Goal: Task Accomplishment & Management: Manage account settings

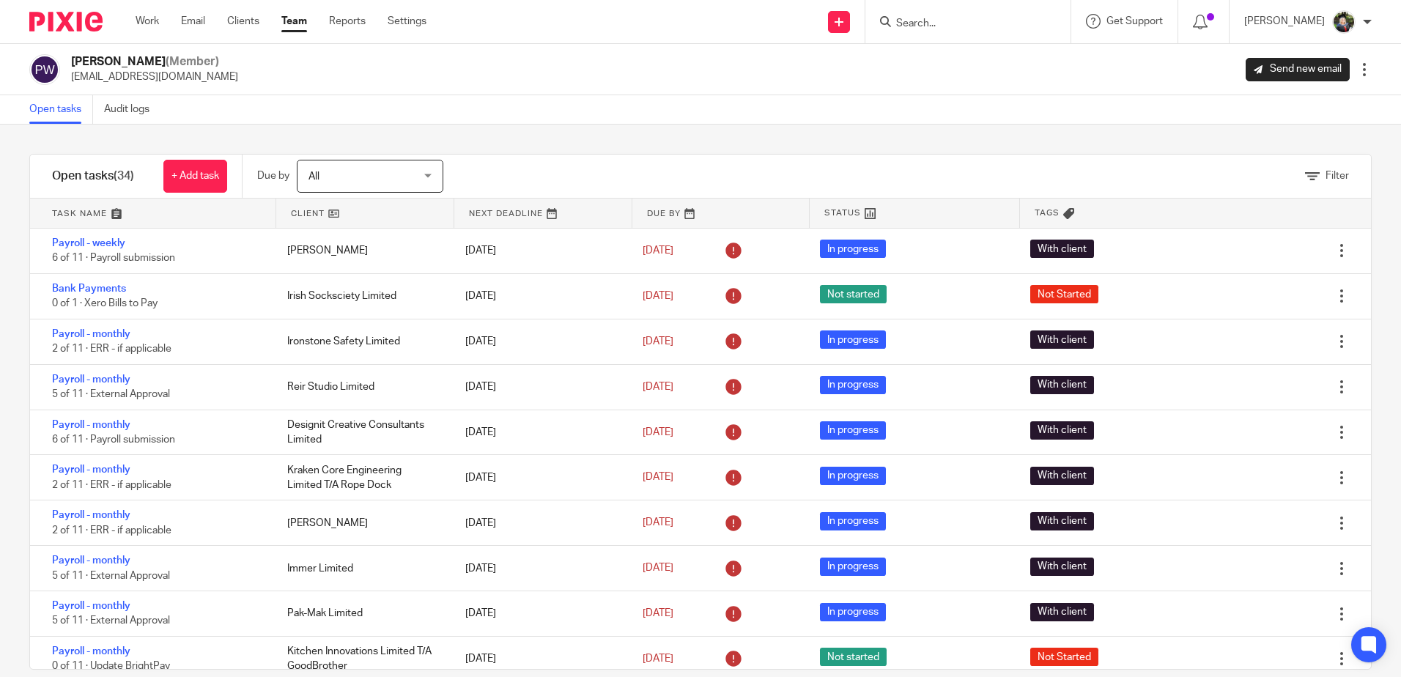
scroll to position [22, 0]
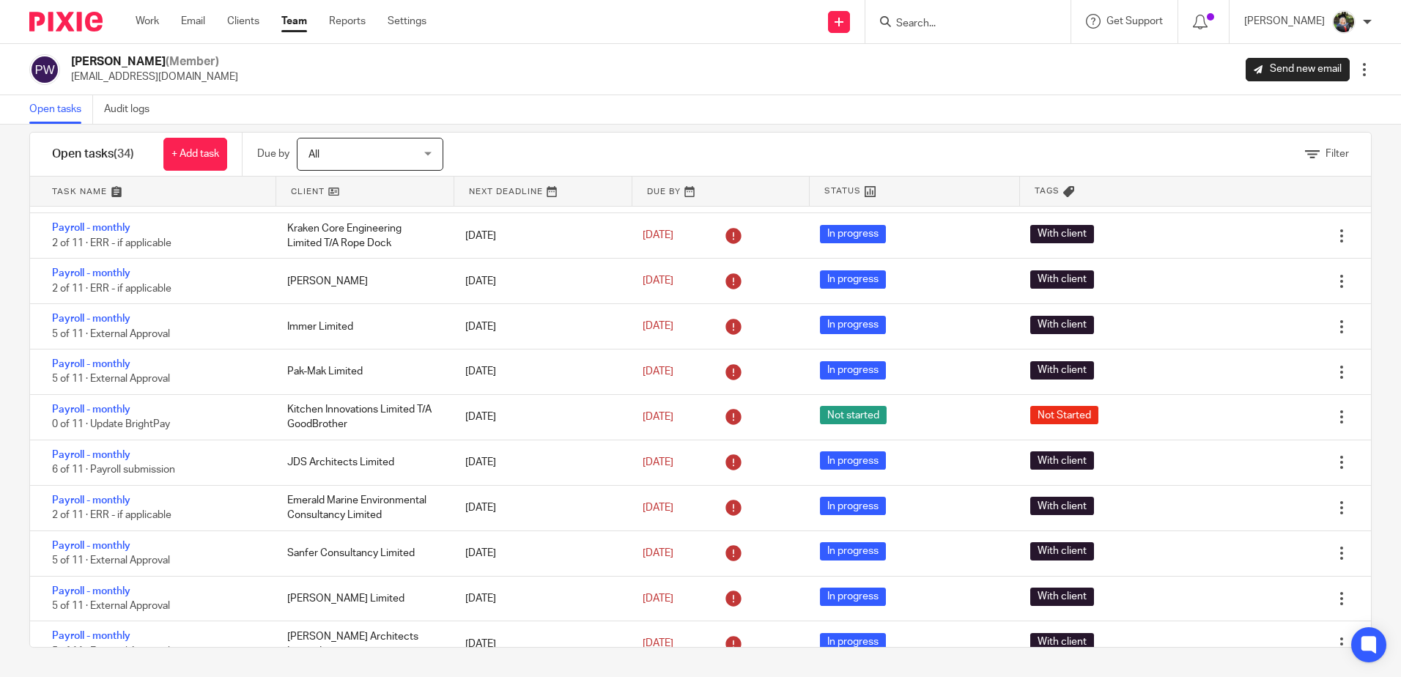
click at [573, 62] on div "Pinky Wadhwa (Member) pinky@sheilaccountants.ie Send new email Edit user Transf…" at bounding box center [700, 69] width 1343 height 31
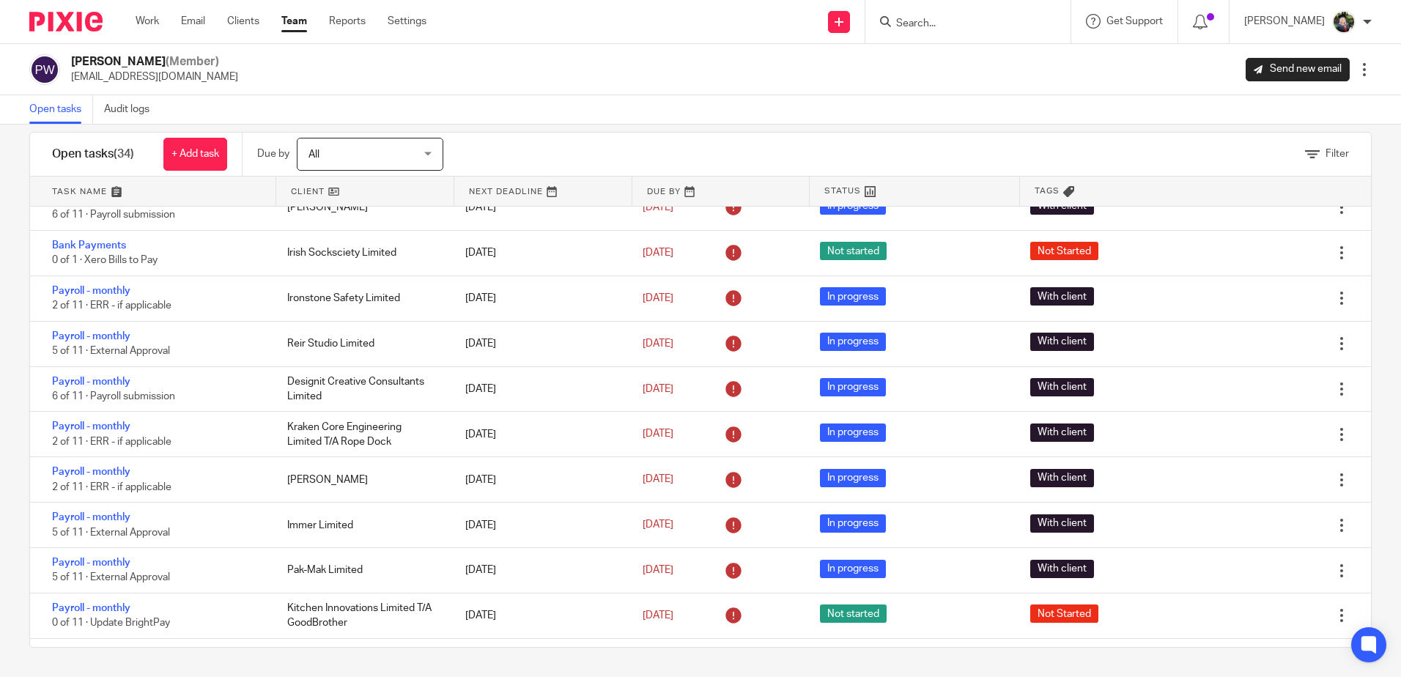
scroll to position [0, 0]
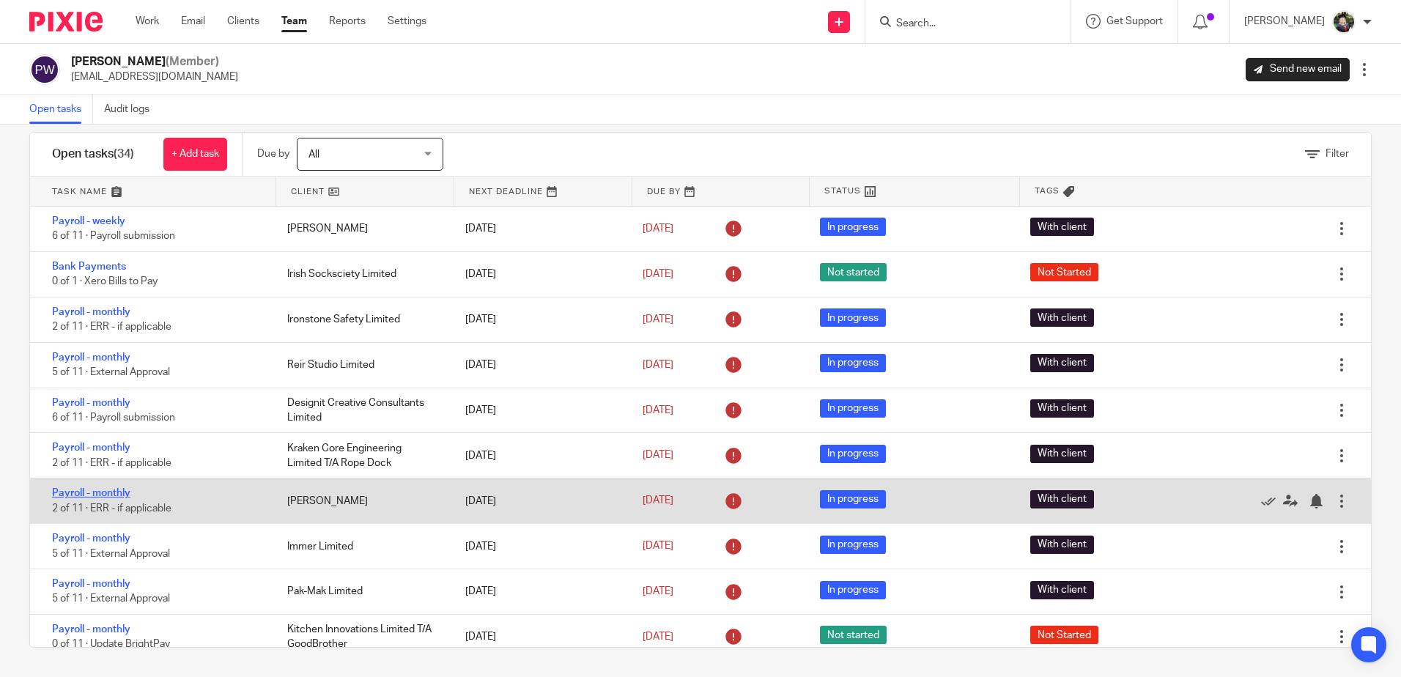
click at [76, 492] on link "Payroll - monthly" at bounding box center [91, 493] width 78 height 10
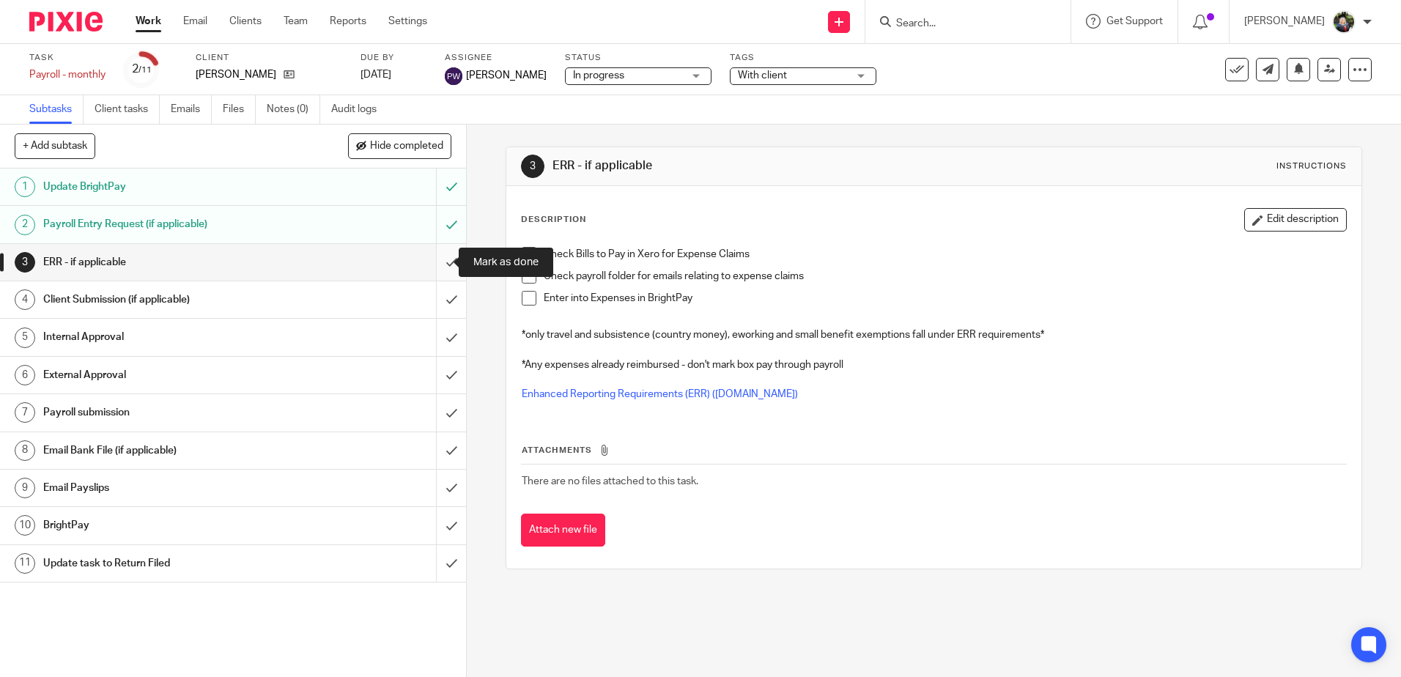
click at [442, 265] on input "submit" at bounding box center [233, 262] width 466 height 37
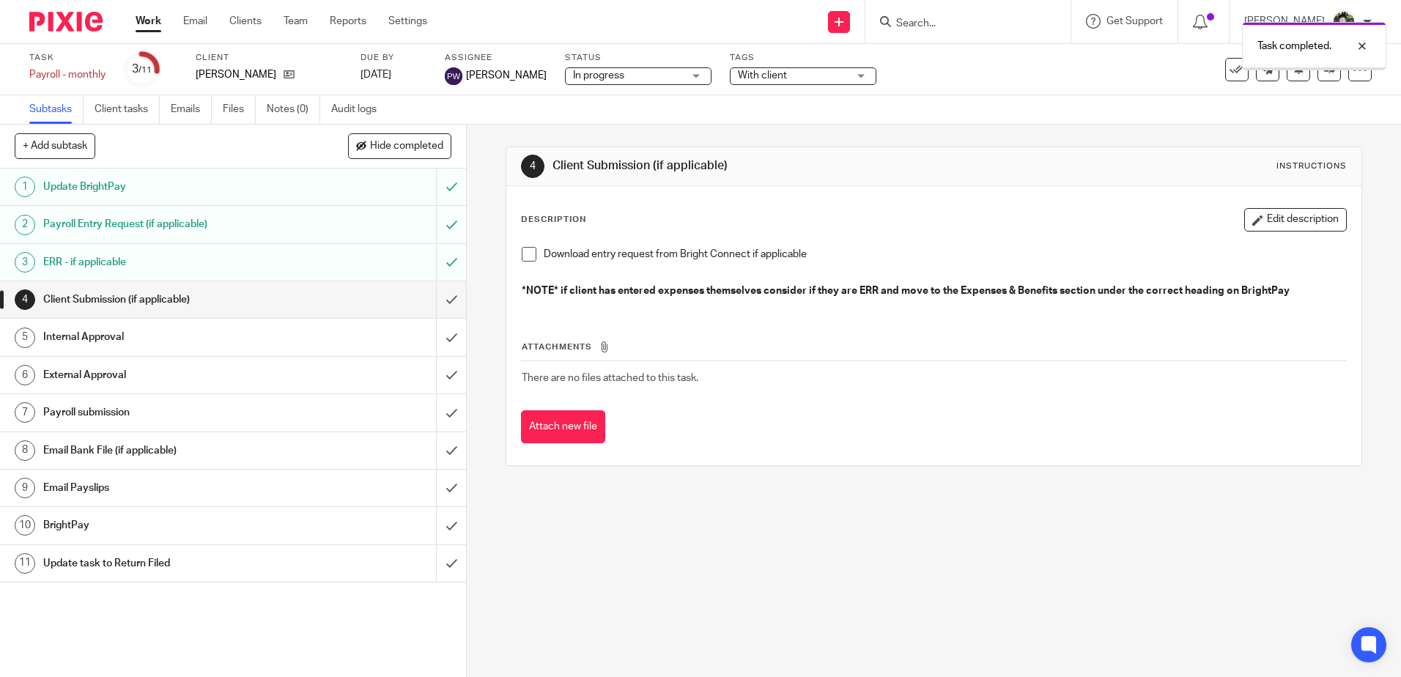
click at [436, 304] on input "submit" at bounding box center [233, 299] width 466 height 37
click at [619, 78] on span "In progress" at bounding box center [628, 75] width 110 height 15
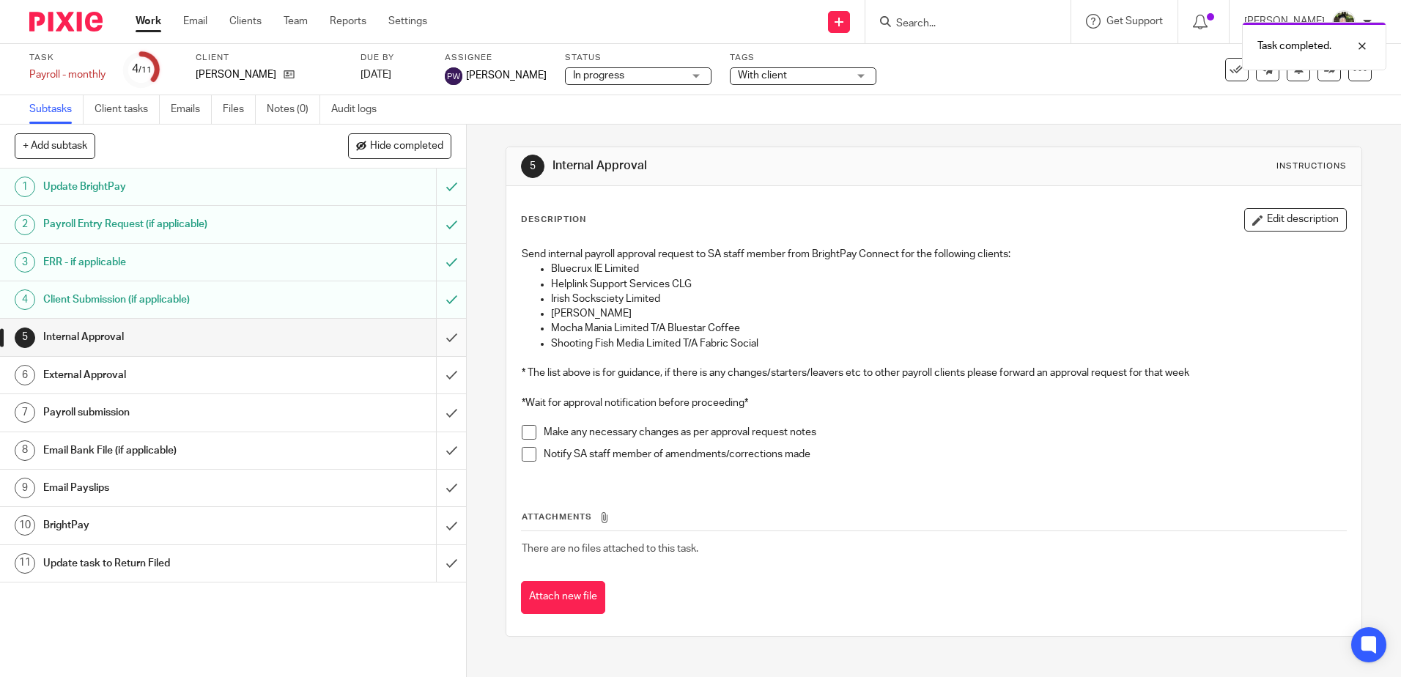
click at [425, 335] on input "submit" at bounding box center [233, 337] width 466 height 37
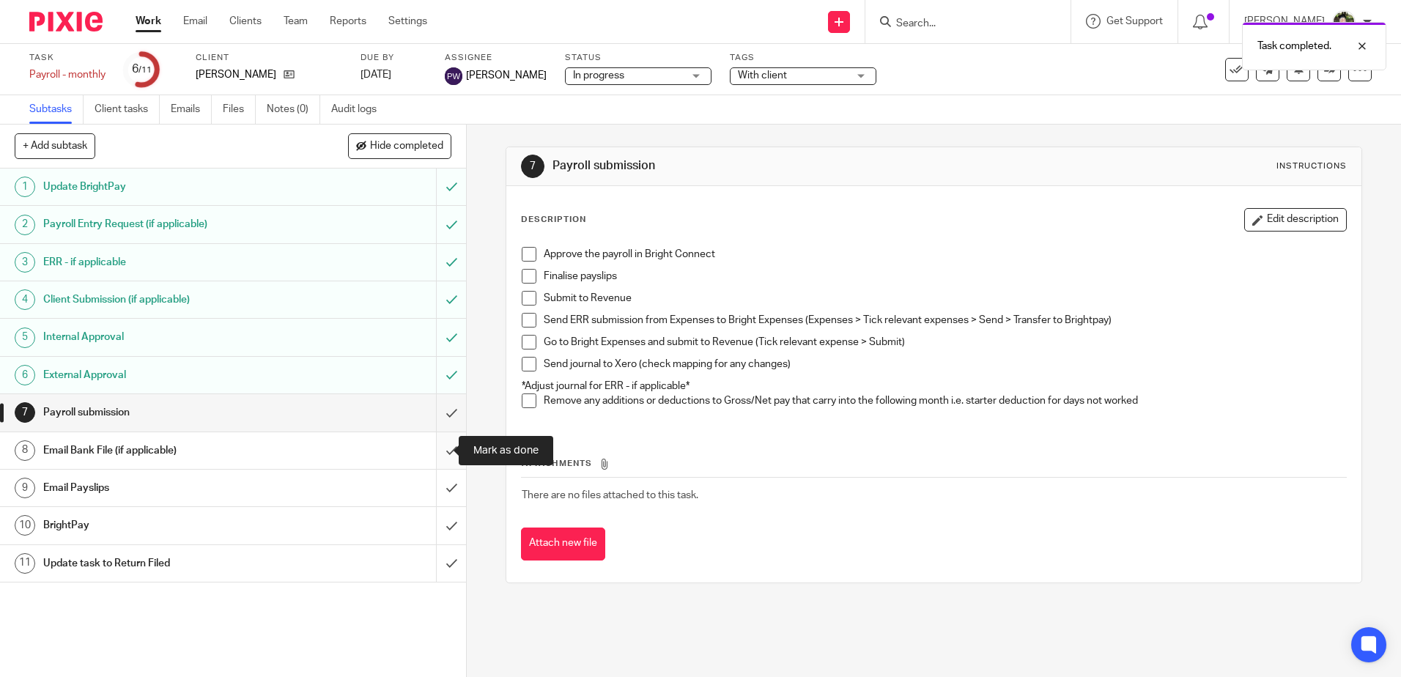
click at [434, 447] on input "submit" at bounding box center [233, 450] width 466 height 37
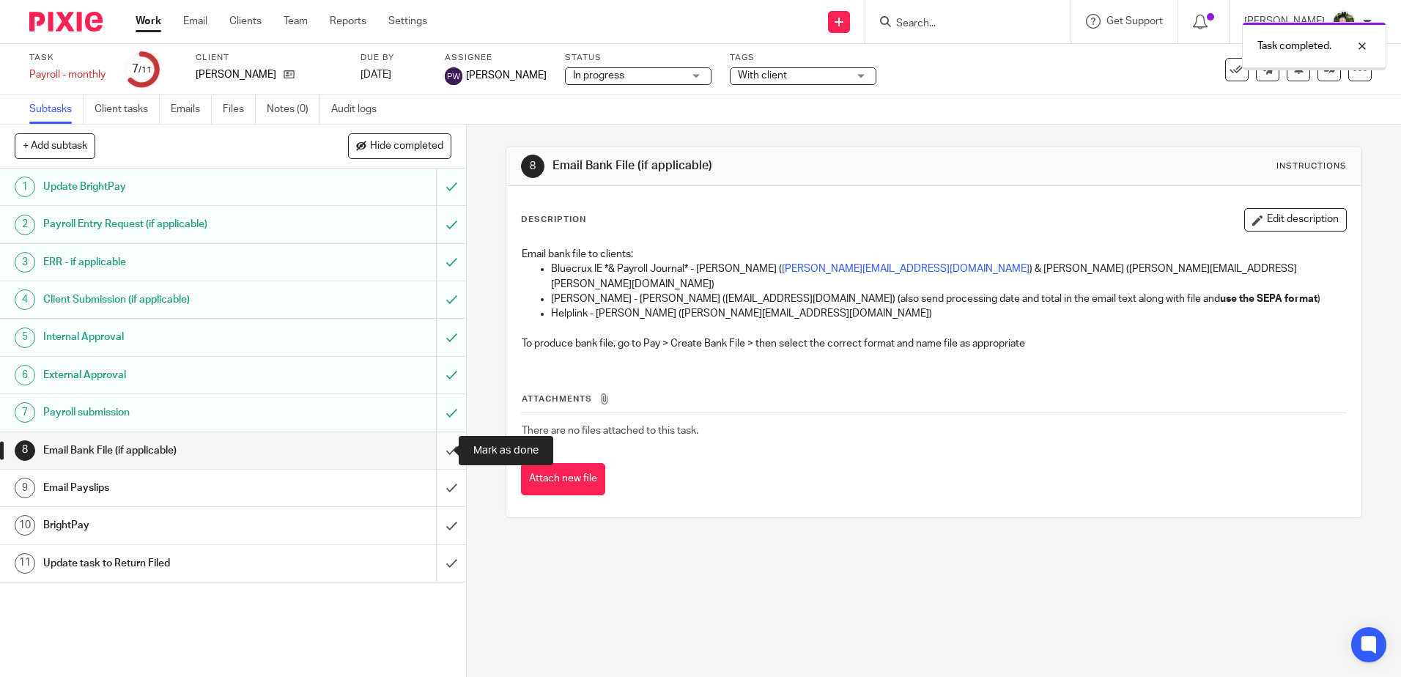
click at [432, 453] on input "submit" at bounding box center [233, 450] width 466 height 37
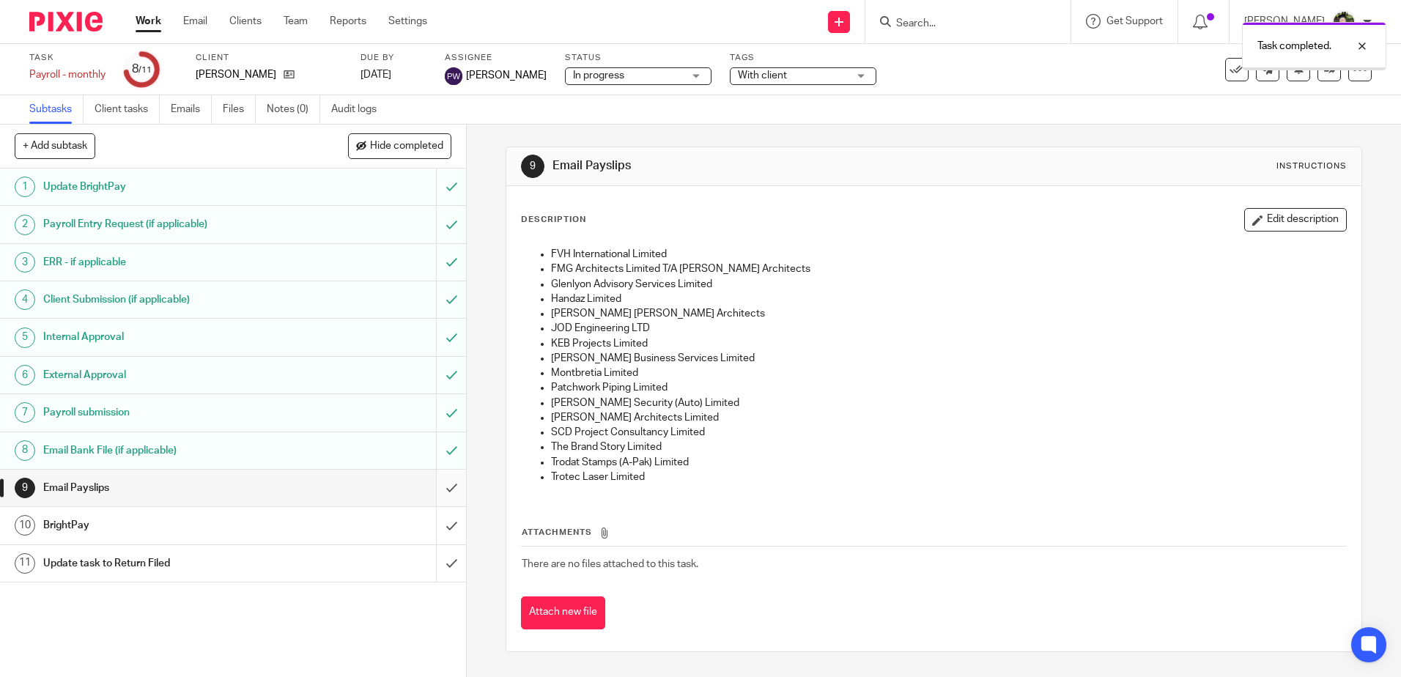
click at [436, 495] on input "submit" at bounding box center [233, 488] width 466 height 37
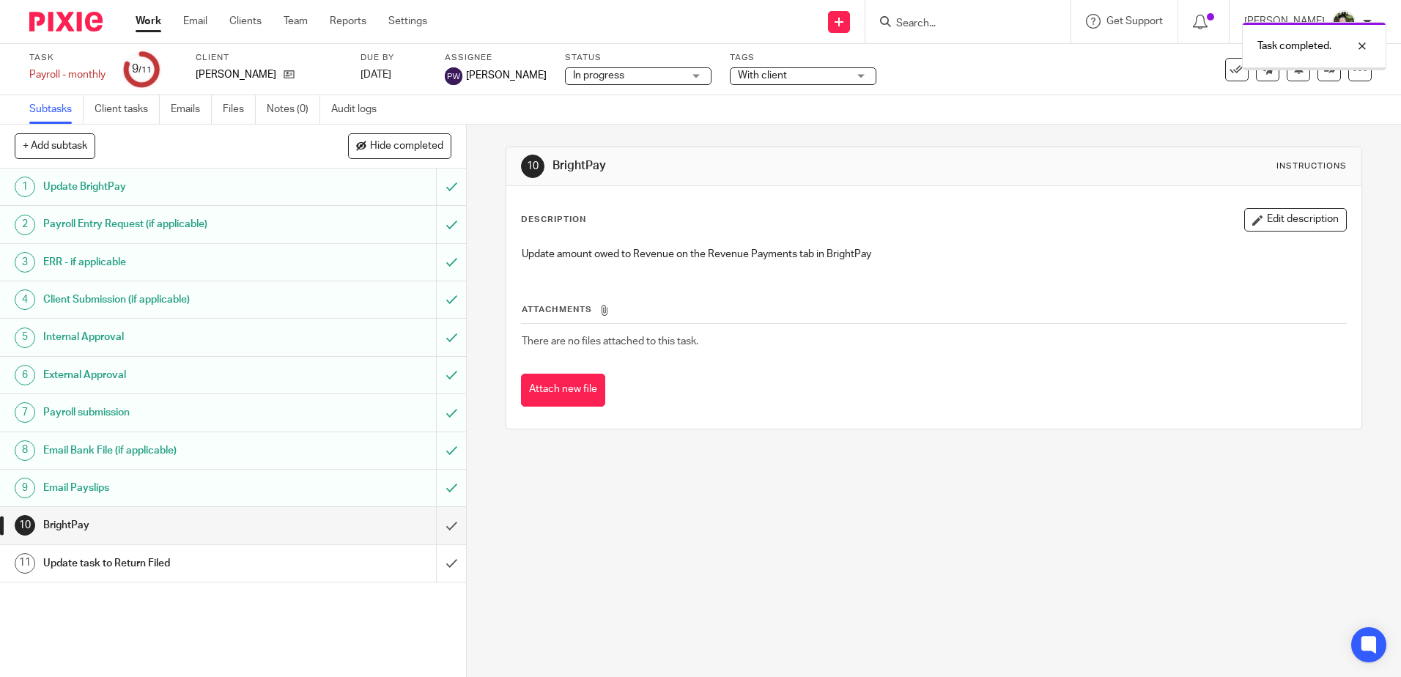
click at [440, 524] on input "submit" at bounding box center [233, 525] width 466 height 37
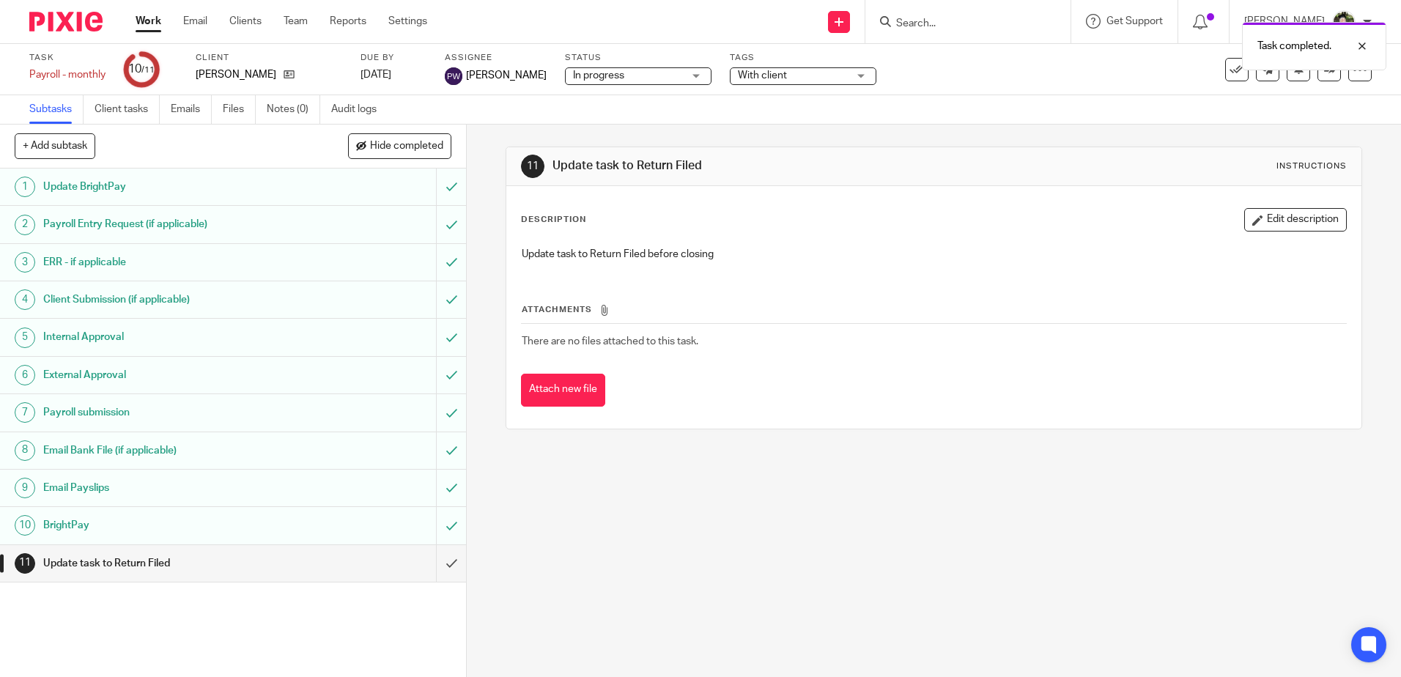
click at [587, 72] on span "In progress" at bounding box center [598, 75] width 51 height 10
click at [602, 150] on li "Complete" at bounding box center [625, 159] width 145 height 30
click at [741, 73] on span "With client" at bounding box center [762, 75] width 49 height 10
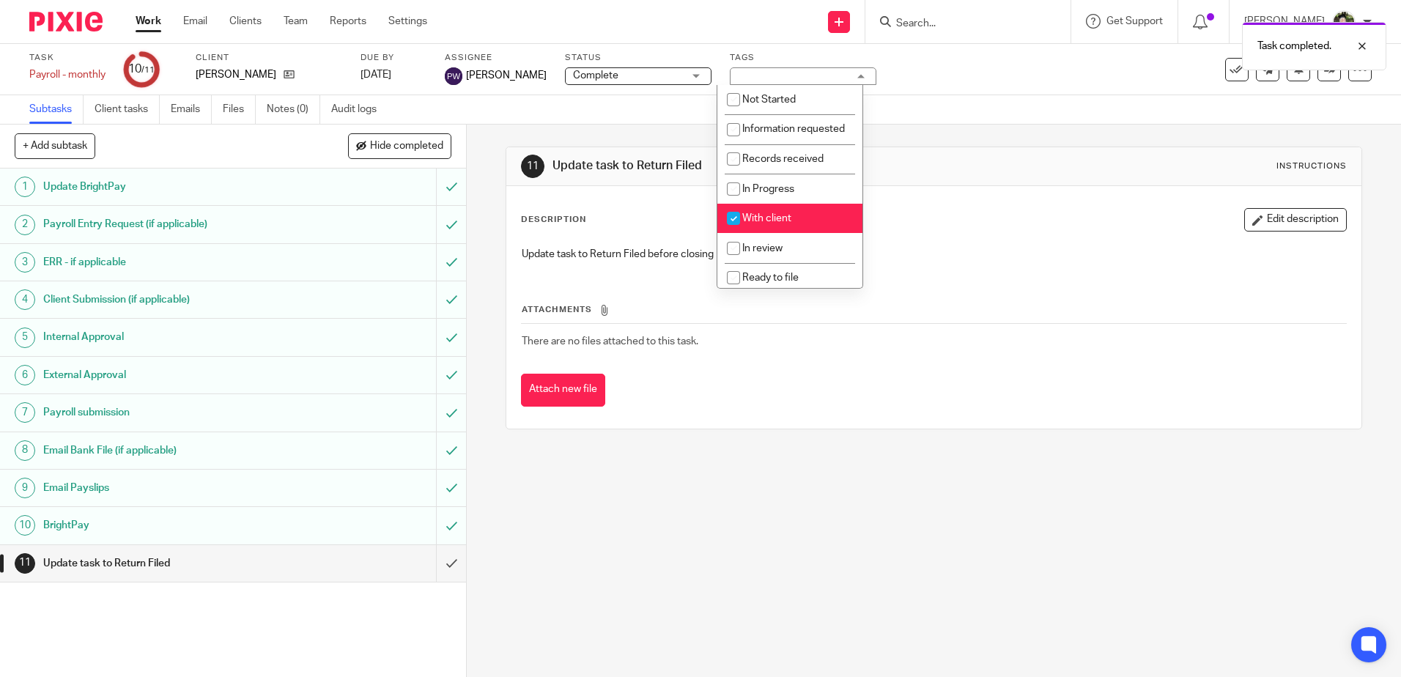
click at [759, 224] on span "With client" at bounding box center [766, 218] width 49 height 10
checkbox input "false"
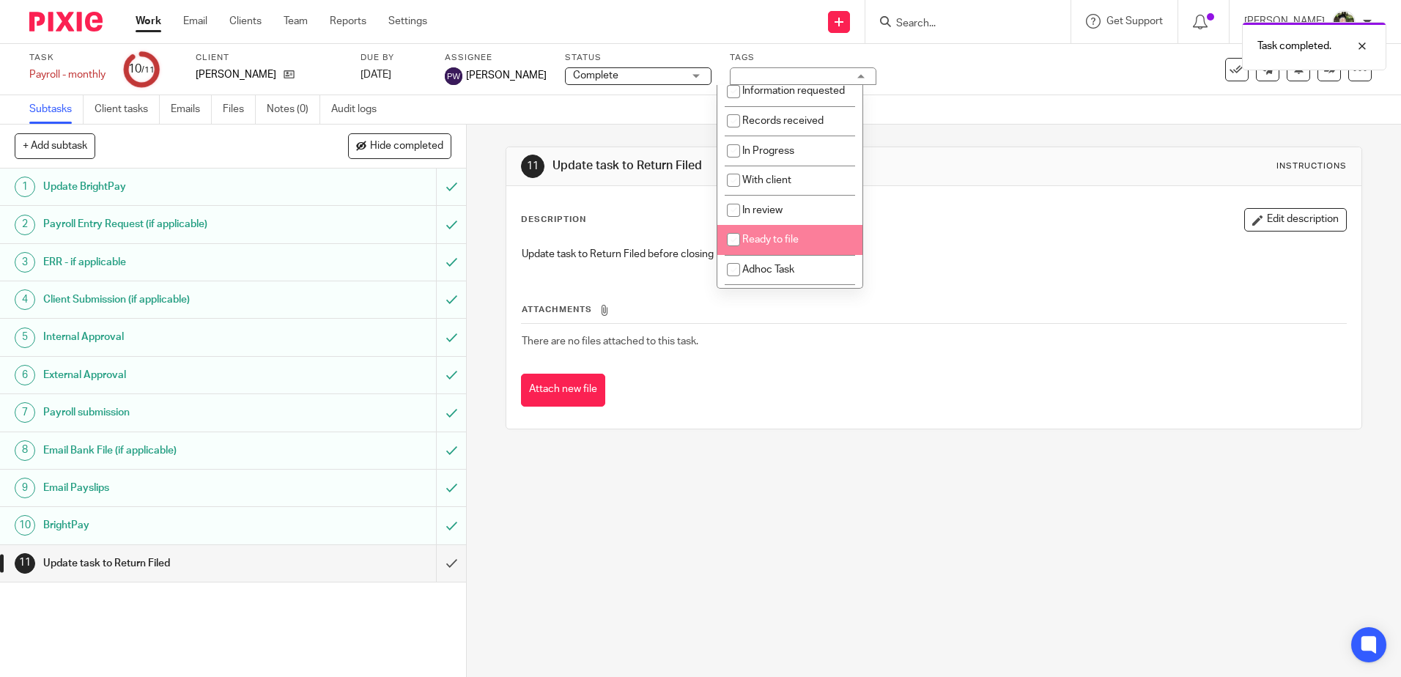
scroll to position [109, 0]
click at [803, 246] on li "Return filed" at bounding box center [790, 243] width 145 height 30
checkbox input "true"
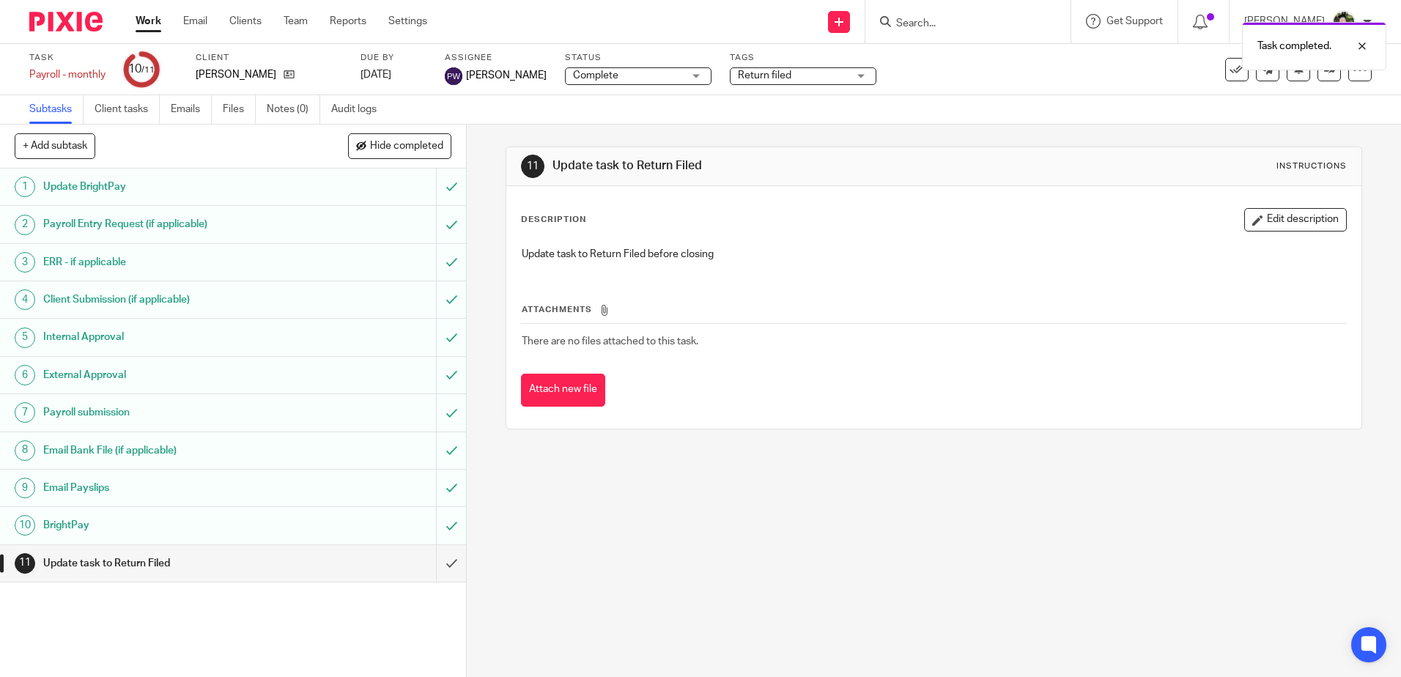
click at [925, 228] on div "Description Edit description" at bounding box center [933, 219] width 825 height 23
click at [431, 562] on input "submit" at bounding box center [233, 563] width 466 height 37
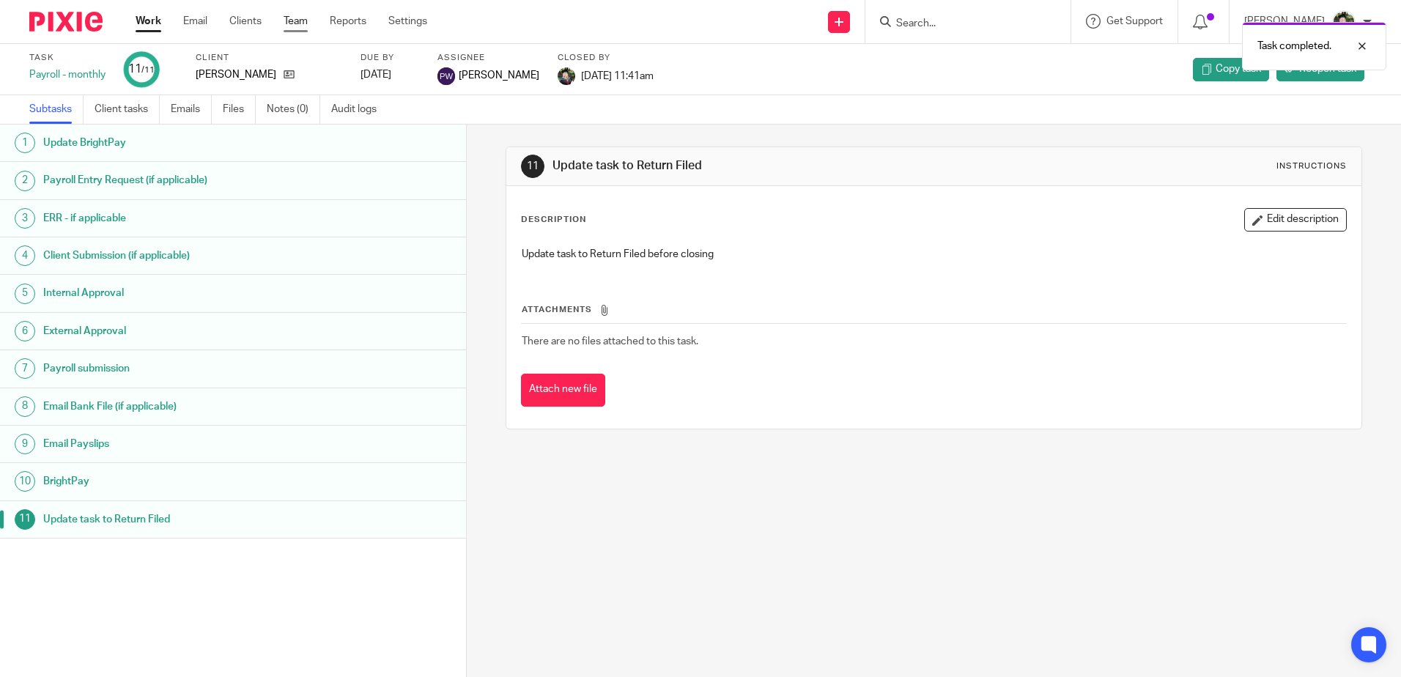
click at [287, 15] on link "Team" at bounding box center [296, 21] width 24 height 15
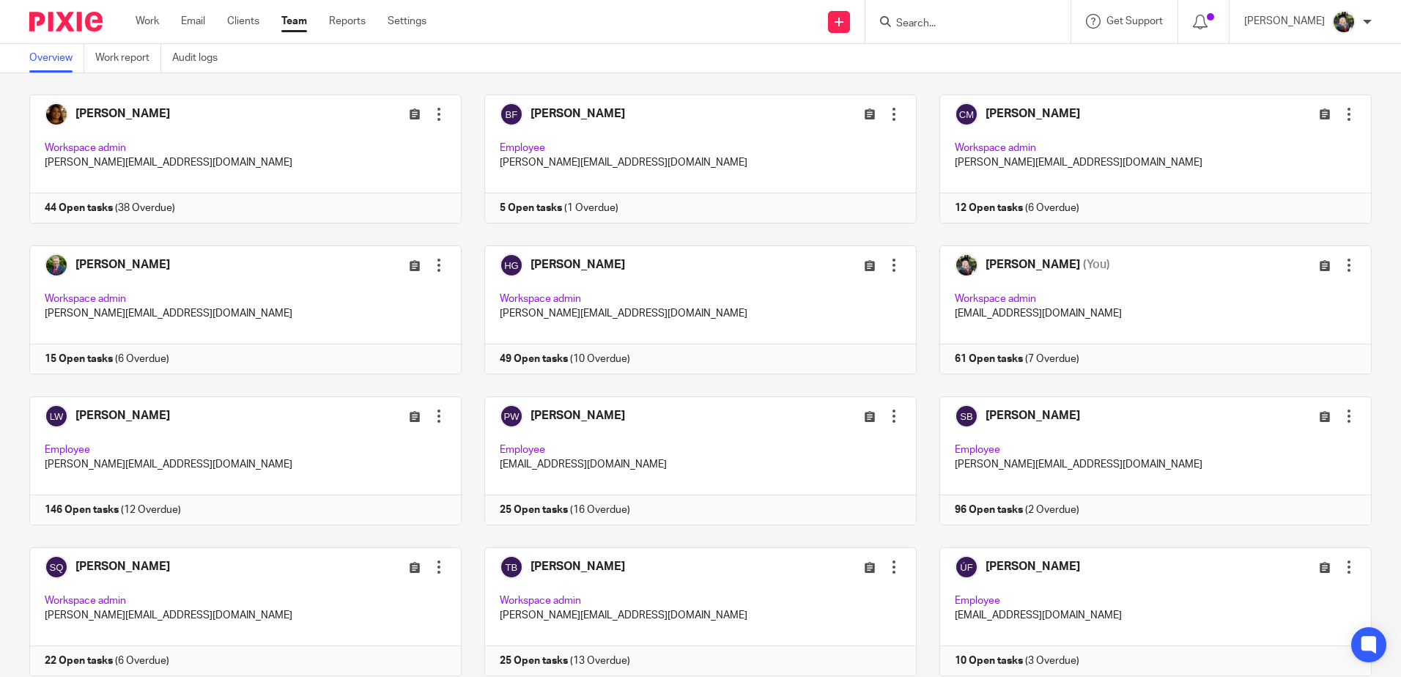
scroll to position [114, 0]
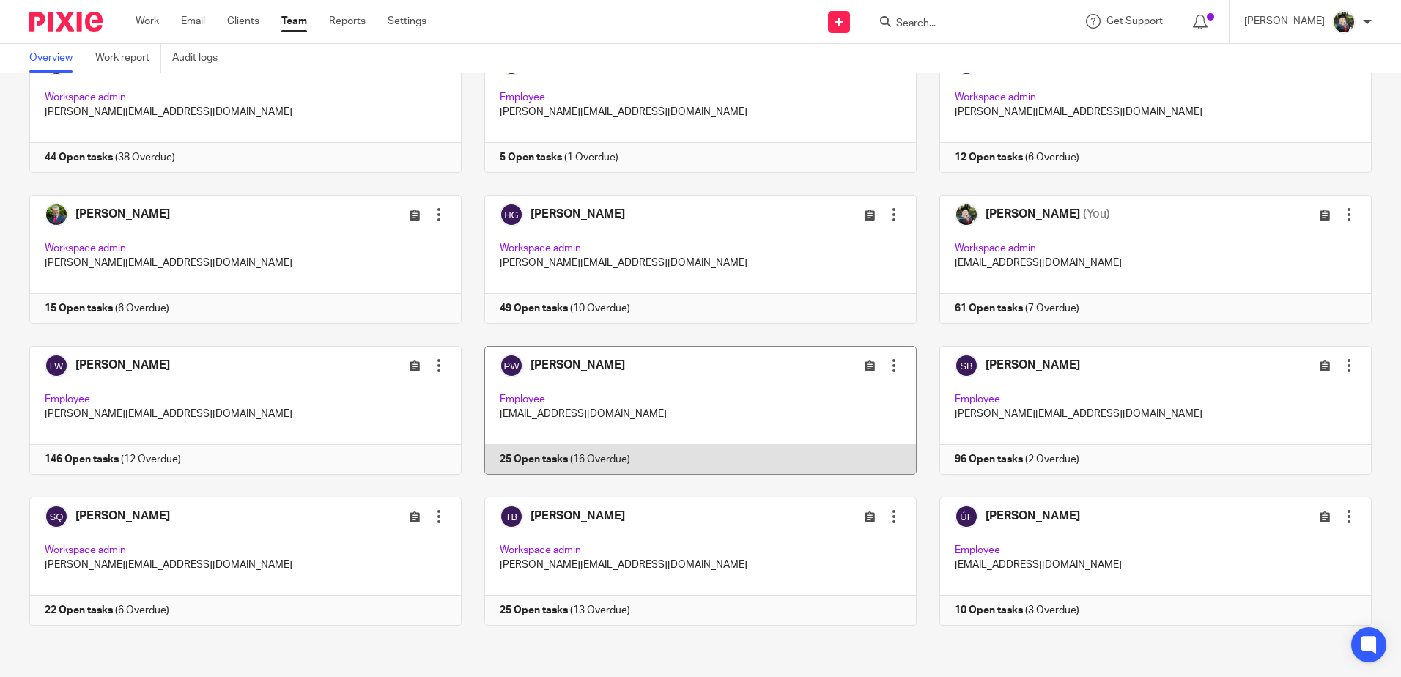
click at [618, 412] on link at bounding box center [689, 410] width 455 height 129
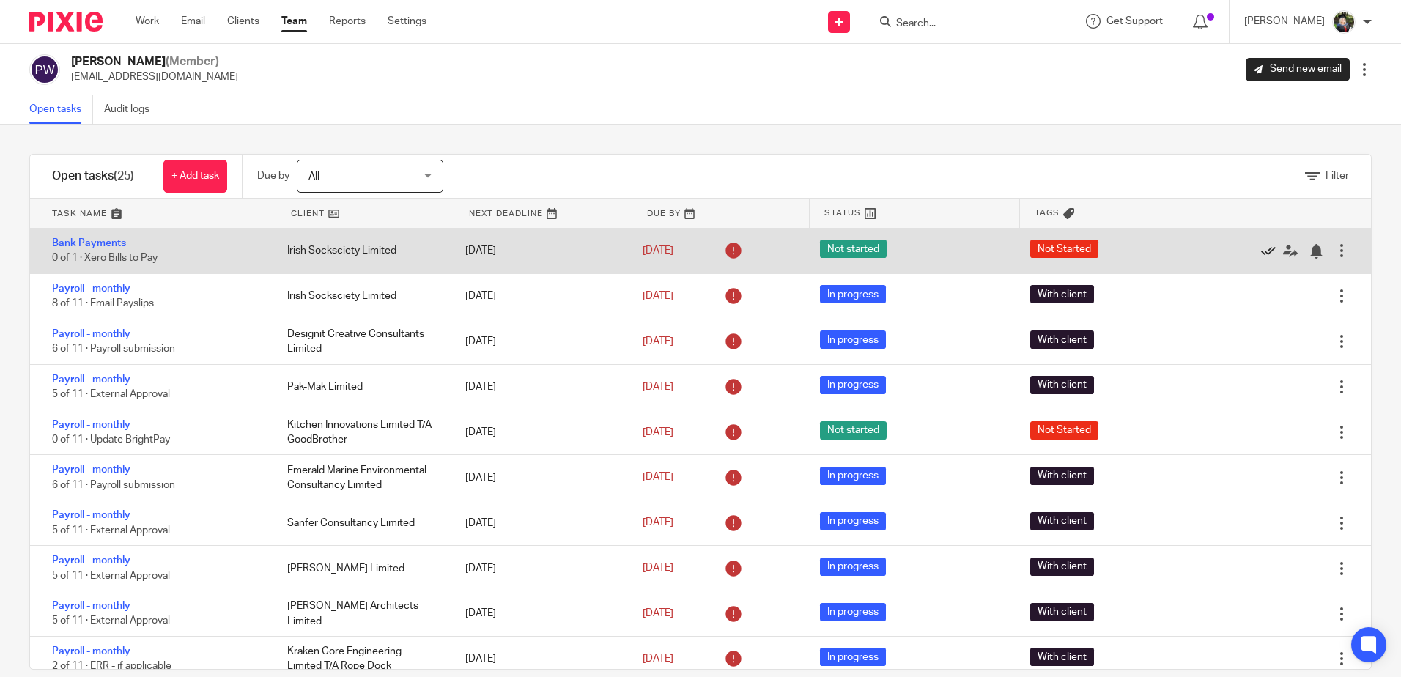
click at [1261, 254] on icon at bounding box center [1268, 251] width 15 height 15
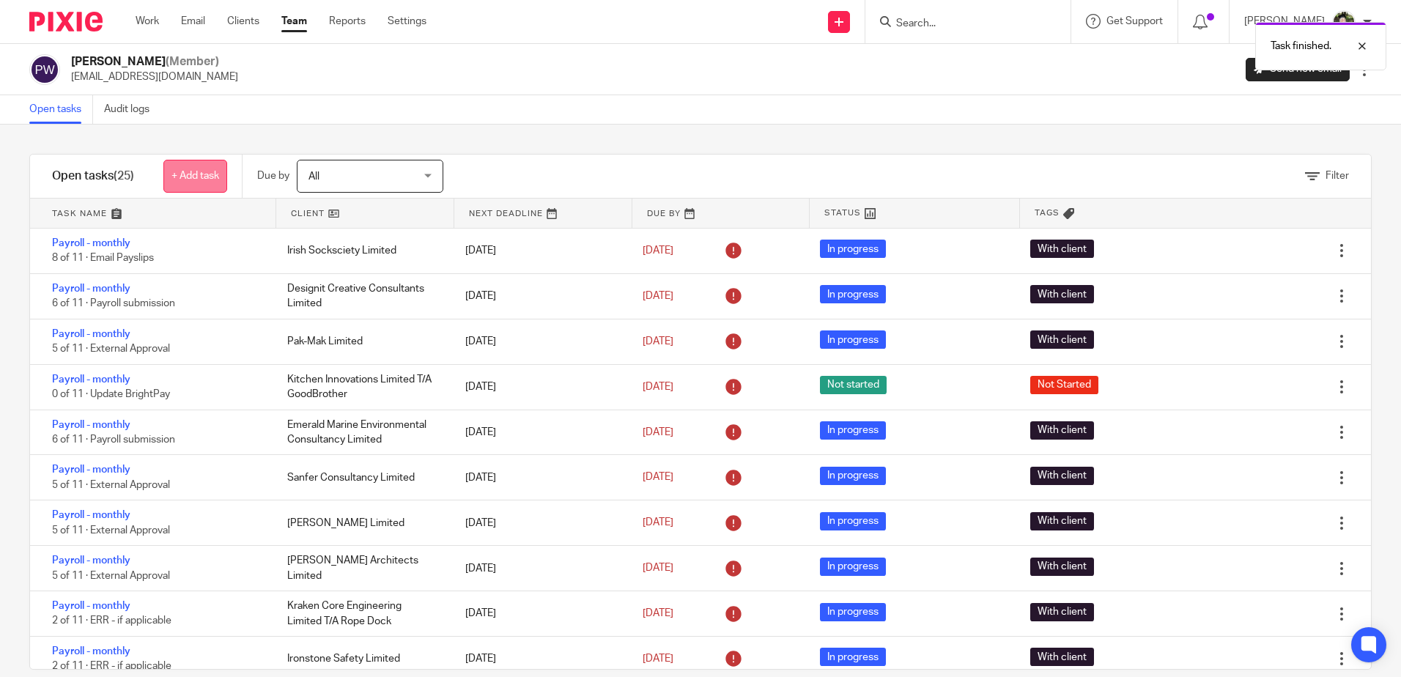
click at [169, 180] on link "+ Add task" at bounding box center [195, 176] width 64 height 33
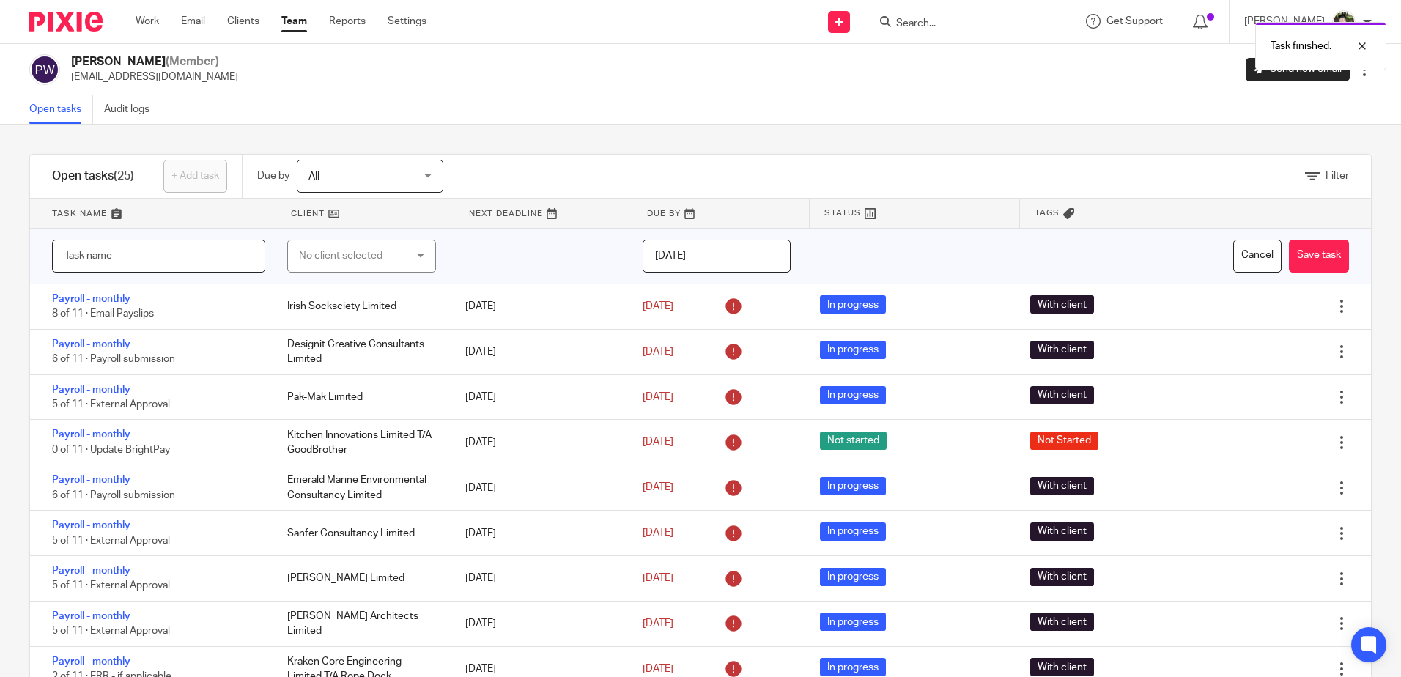
click at [214, 253] on input "text" at bounding box center [158, 256] width 213 height 33
type input "Pay Alex and Joanna"
click at [319, 252] on div "No client selected" at bounding box center [353, 255] width 108 height 31
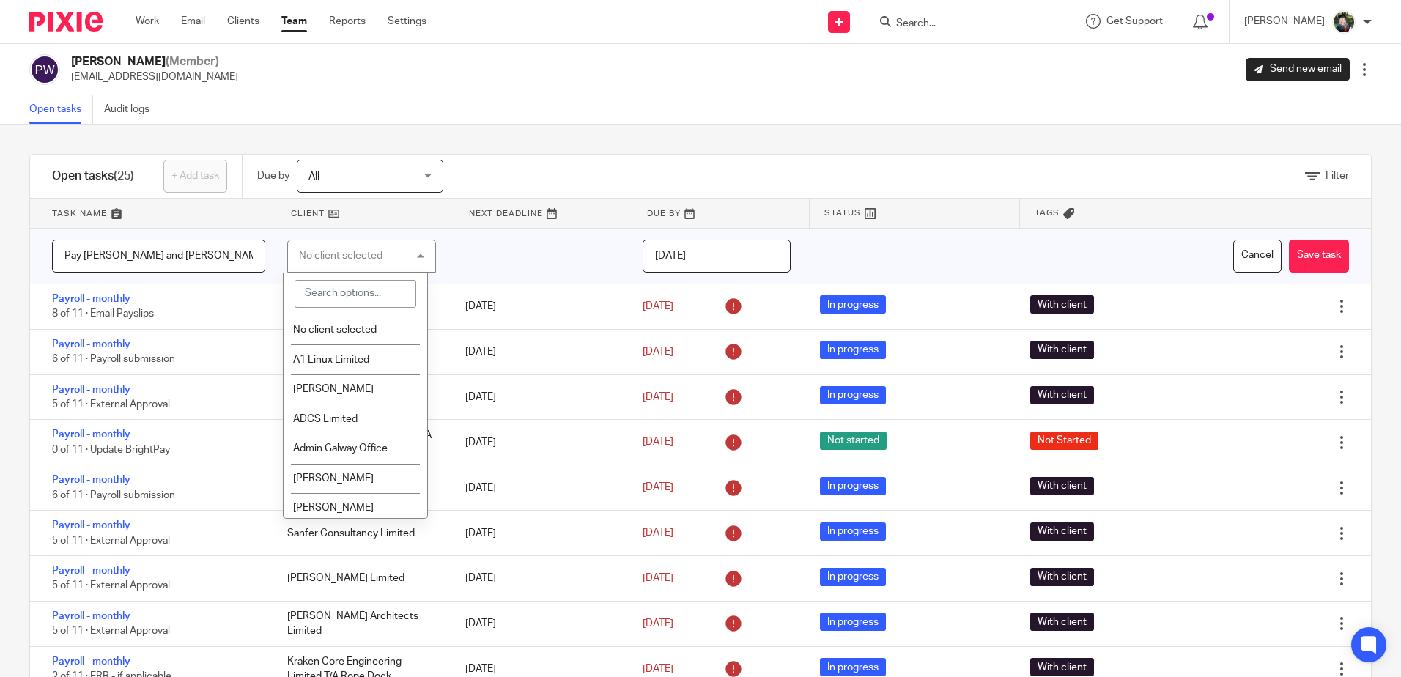
click at [331, 294] on input "search" at bounding box center [356, 294] width 122 height 28
type input "iri"
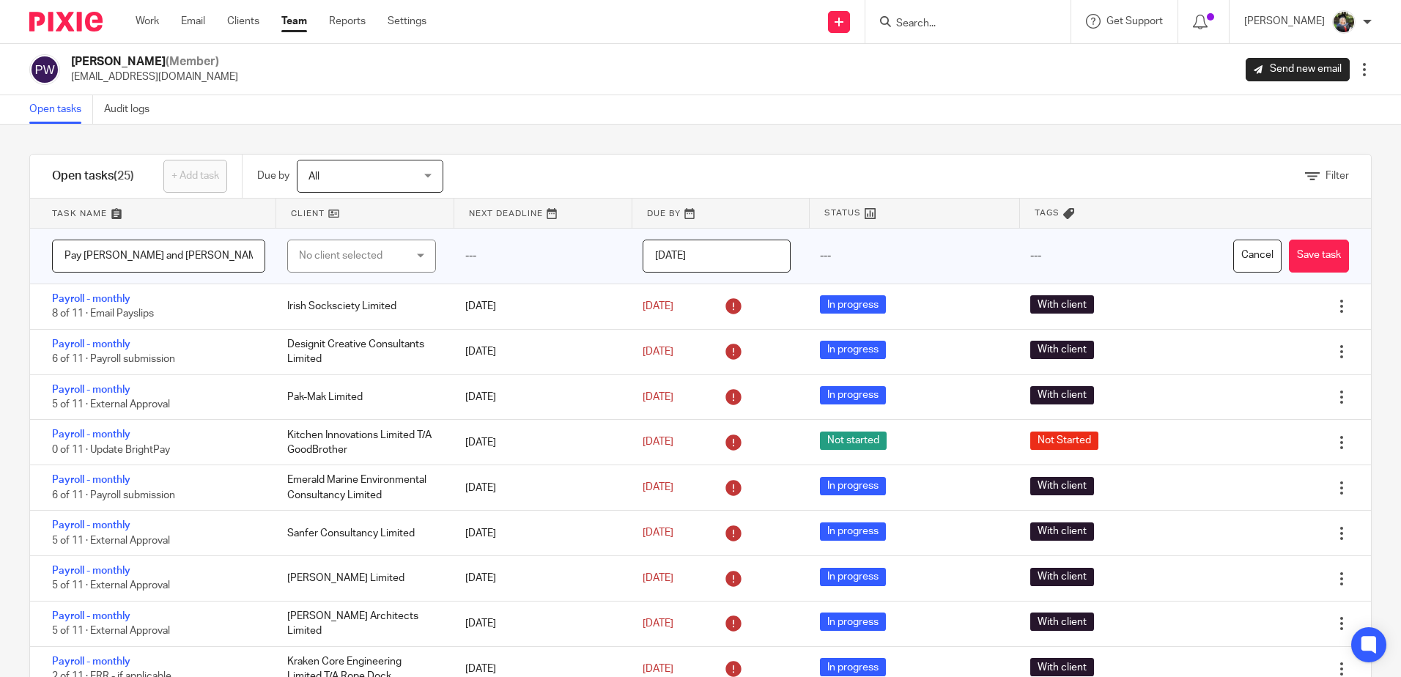
drag, startPoint x: 218, startPoint y: 251, endPoint x: -3, endPoint y: 257, distance: 220.7
click at [0, 257] on html "Work Email Clients Team Reports Settings Work Email Clients Team Reports Settin…" at bounding box center [700, 338] width 1401 height 677
click at [689, 100] on div "Open tasks Audit logs" at bounding box center [700, 109] width 1401 height 29
click at [1234, 248] on button "Cancel" at bounding box center [1258, 256] width 48 height 33
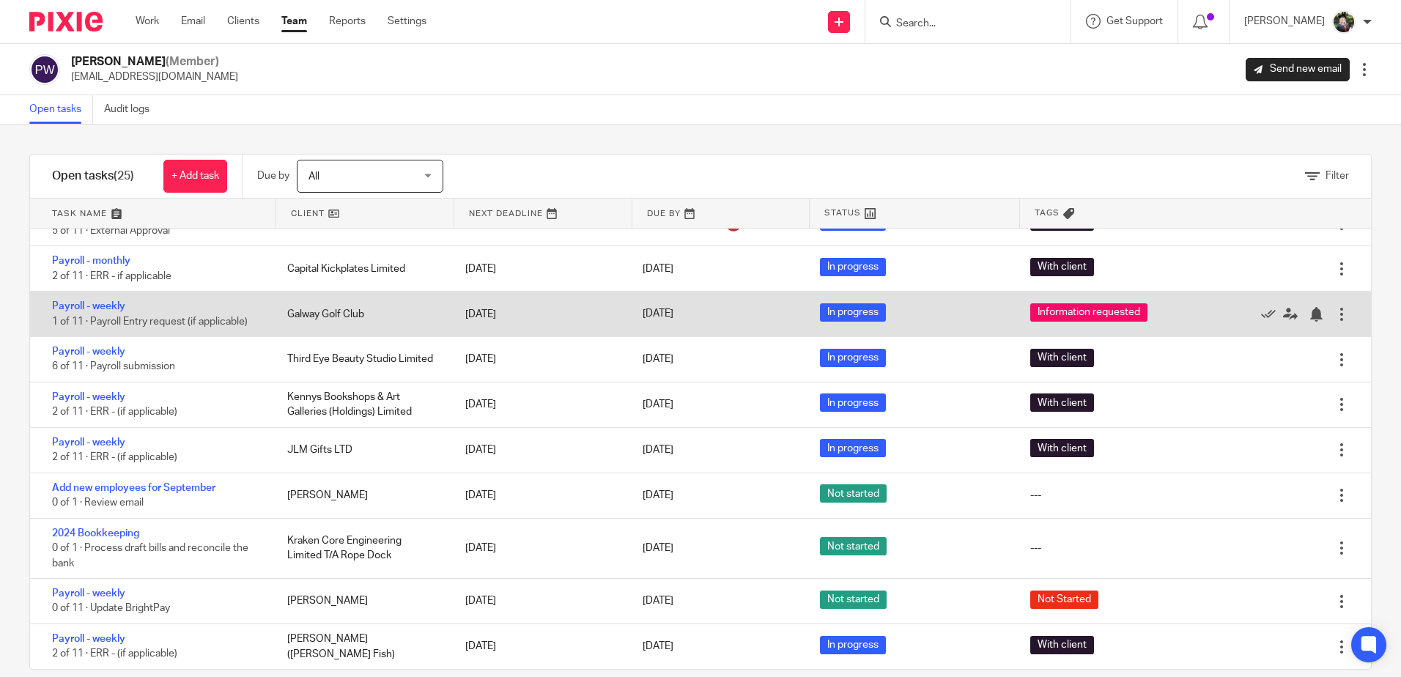
scroll to position [22, 0]
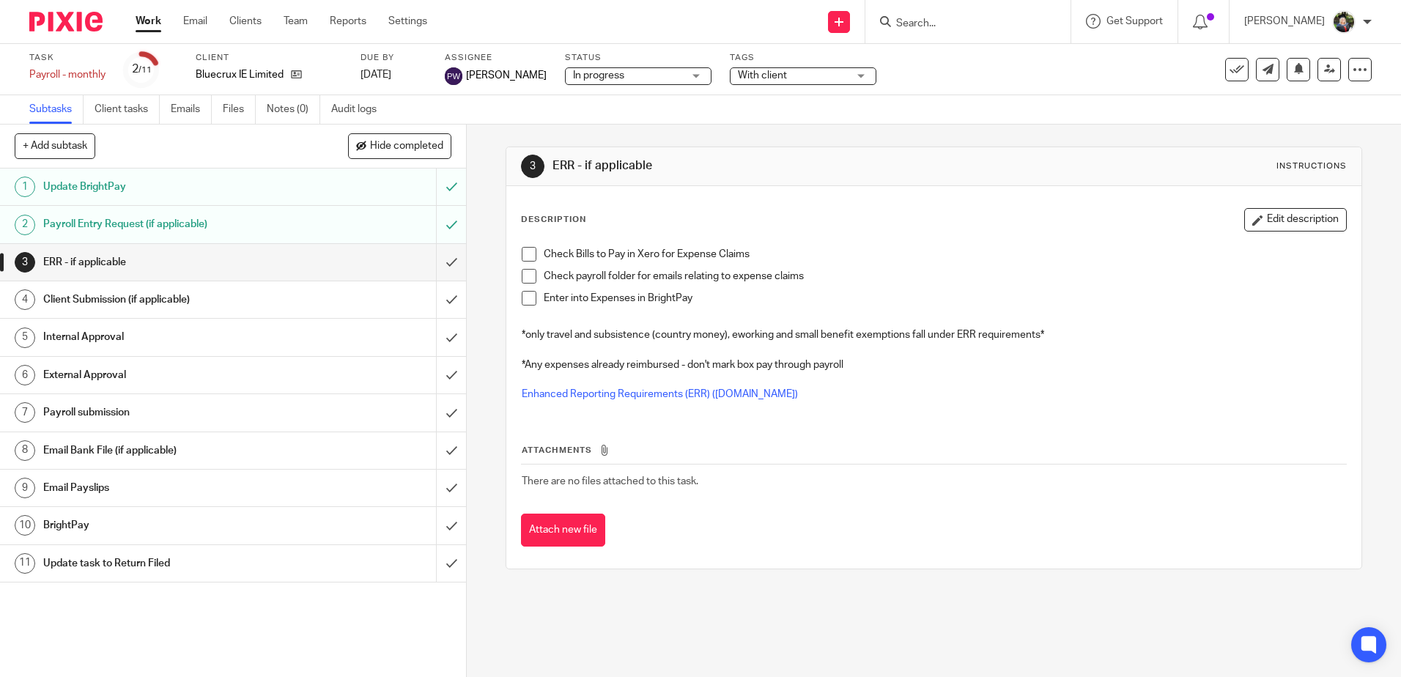
click at [527, 301] on span at bounding box center [529, 298] width 15 height 15
click at [522, 299] on span at bounding box center [529, 298] width 15 height 15
click at [1046, 147] on div "3 ERR - if applicable Instructions" at bounding box center [933, 166] width 855 height 39
click at [131, 304] on h1 "Client Submission (if applicable)" at bounding box center [169, 300] width 252 height 22
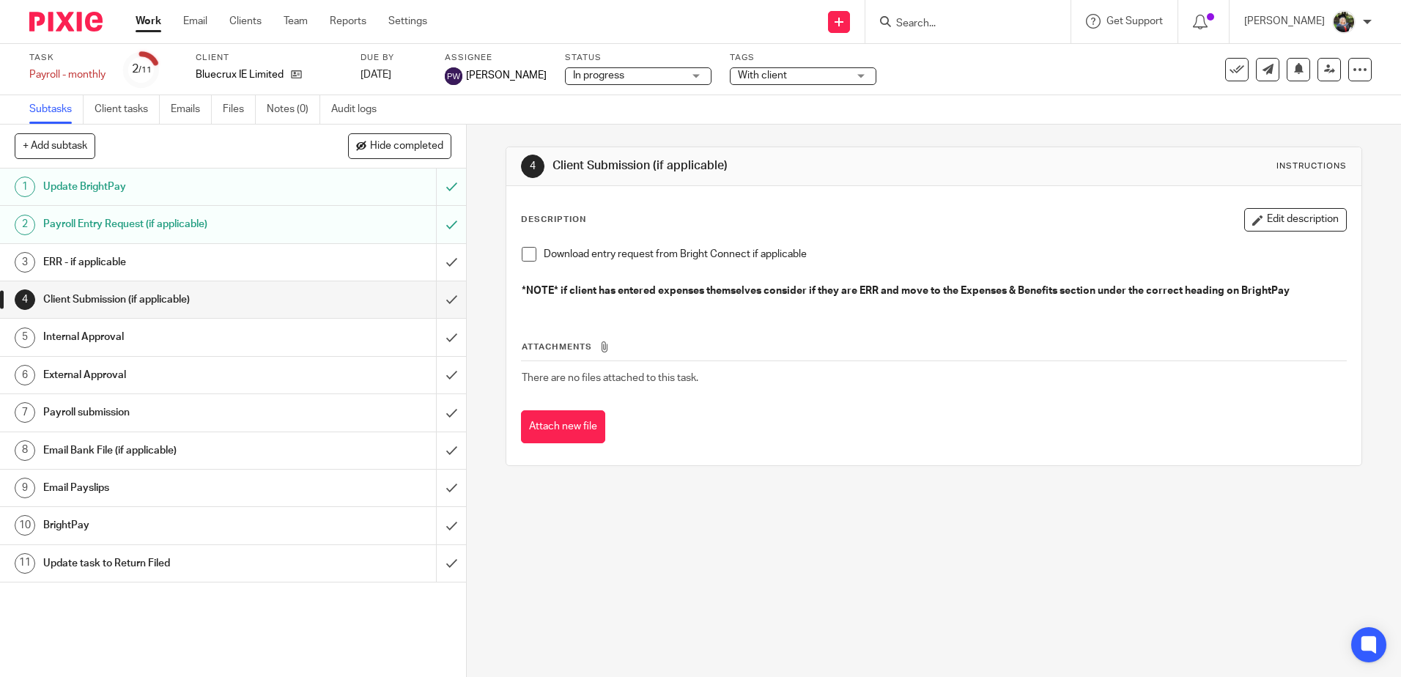
click at [238, 341] on h1 "Internal Approval" at bounding box center [169, 337] width 252 height 22
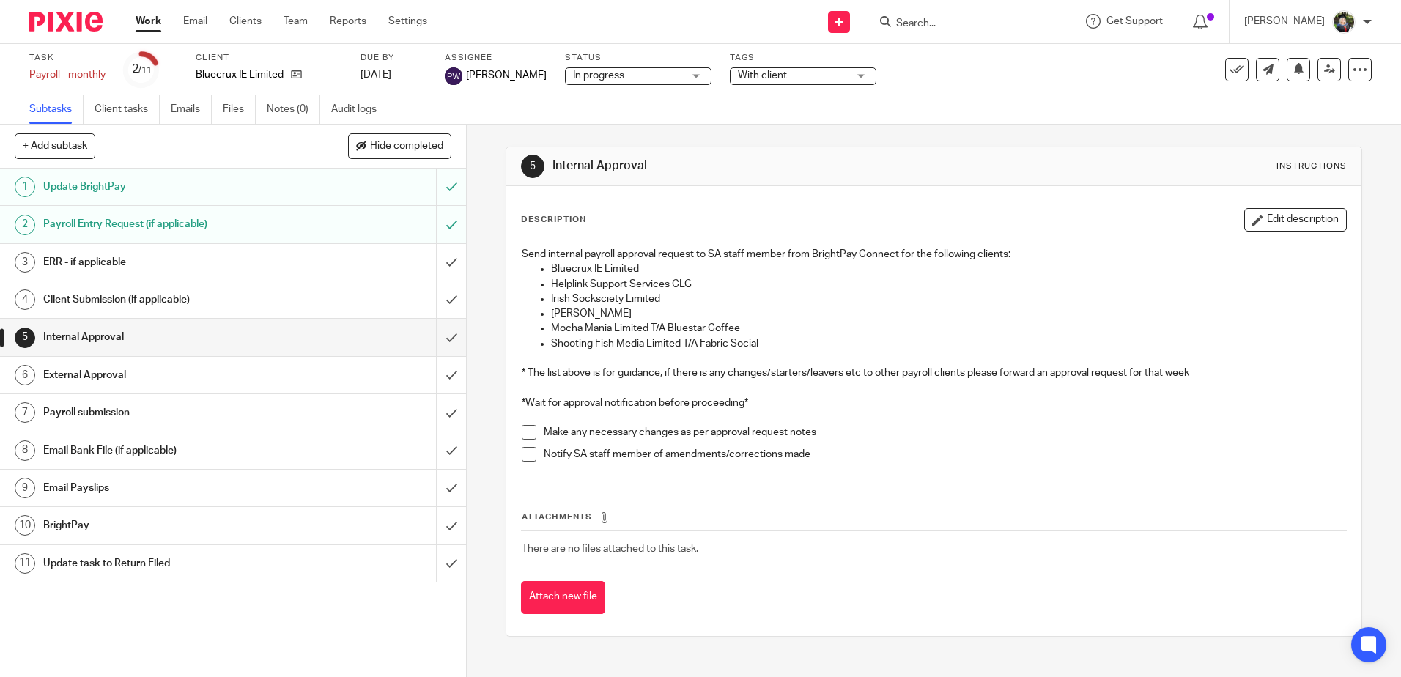
click at [243, 291] on h1 "Client Submission (if applicable)" at bounding box center [169, 300] width 252 height 22
